Goal: Find specific page/section: Find specific page/section

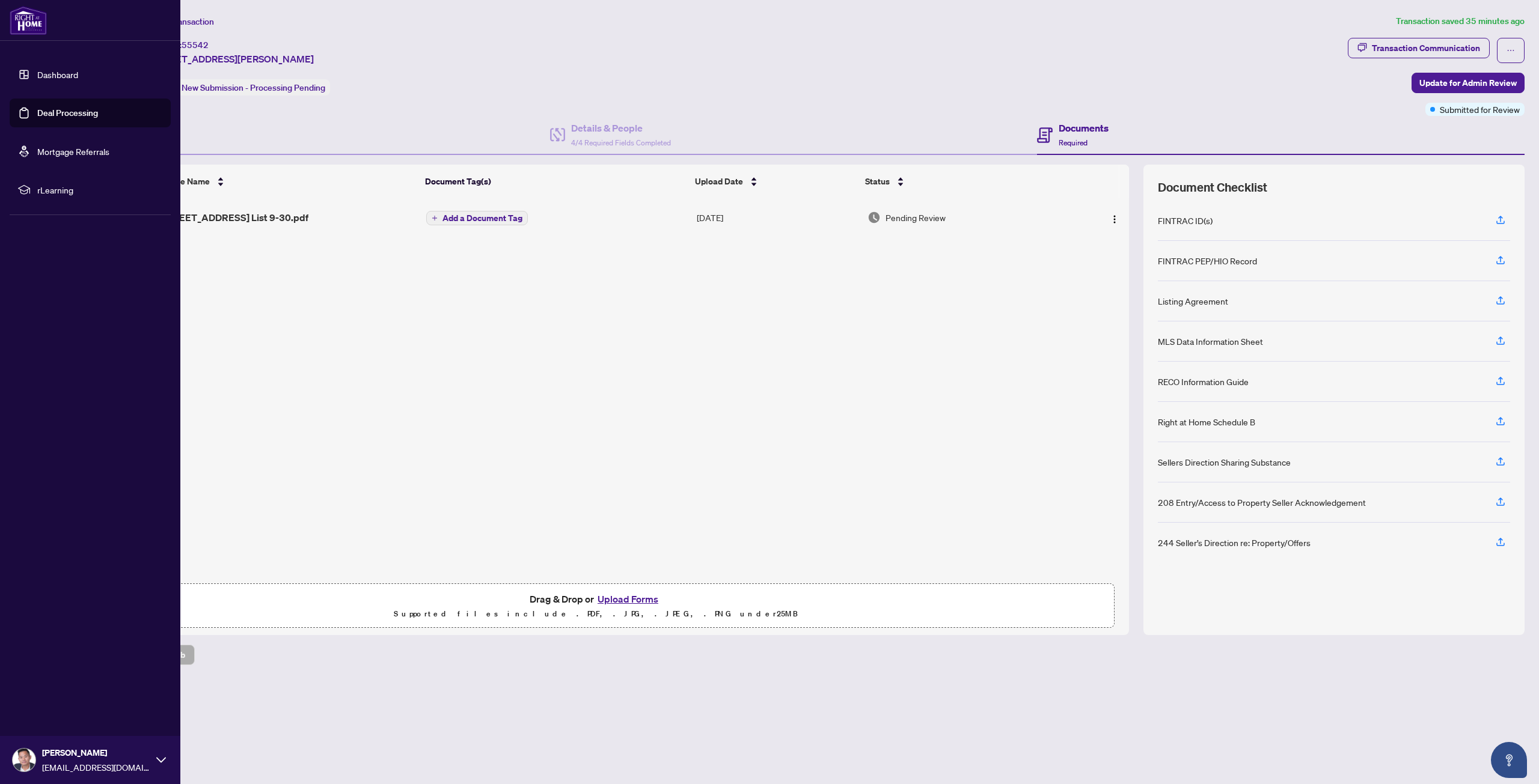
click at [37, 109] on link "Deal Processing" at bounding box center [67, 112] width 61 height 11
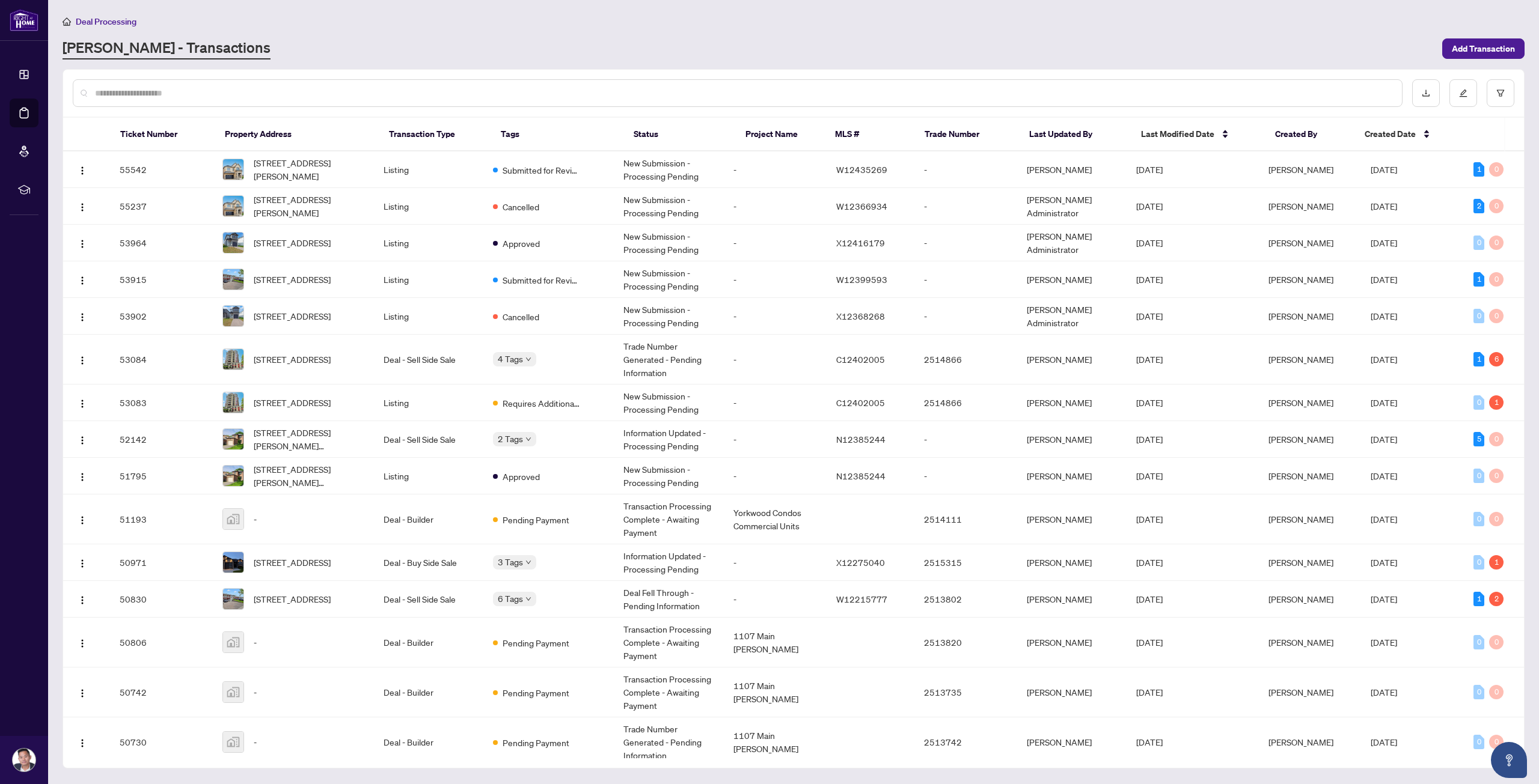
click at [197, 88] on input "text" at bounding box center [743, 93] width 1297 height 13
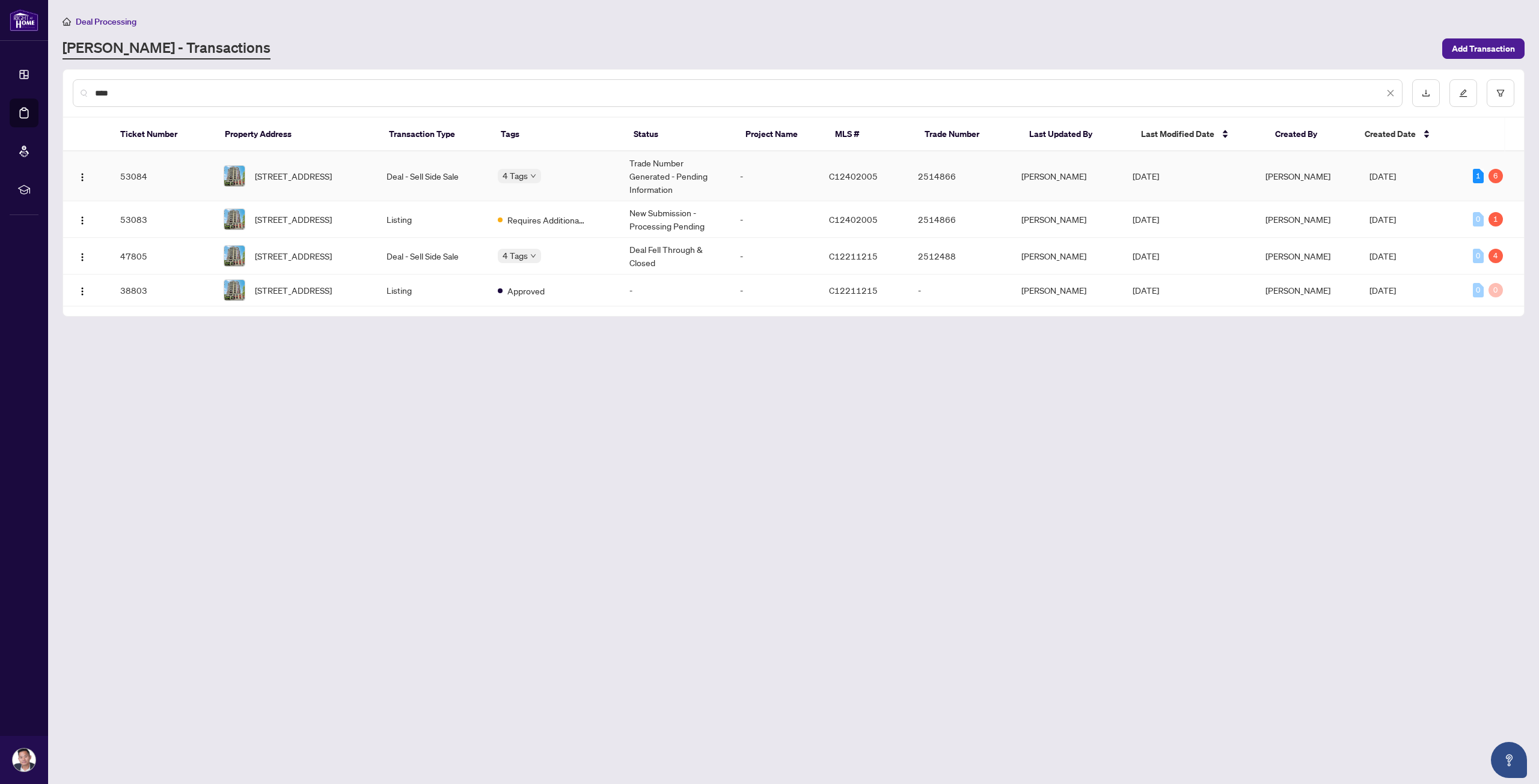
type input "****"
click at [332, 172] on span "[STREET_ADDRESS]" at bounding box center [293, 176] width 77 height 13
